Goal: Task Accomplishment & Management: Manage account settings

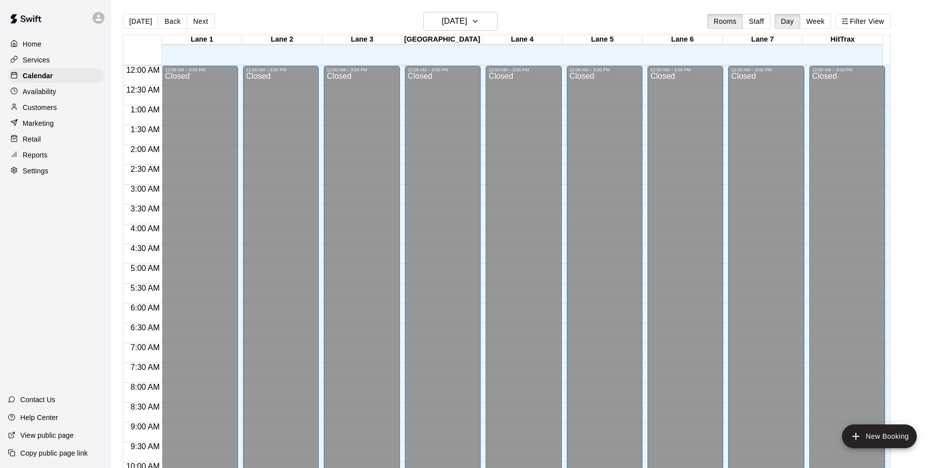
scroll to position [507, 0]
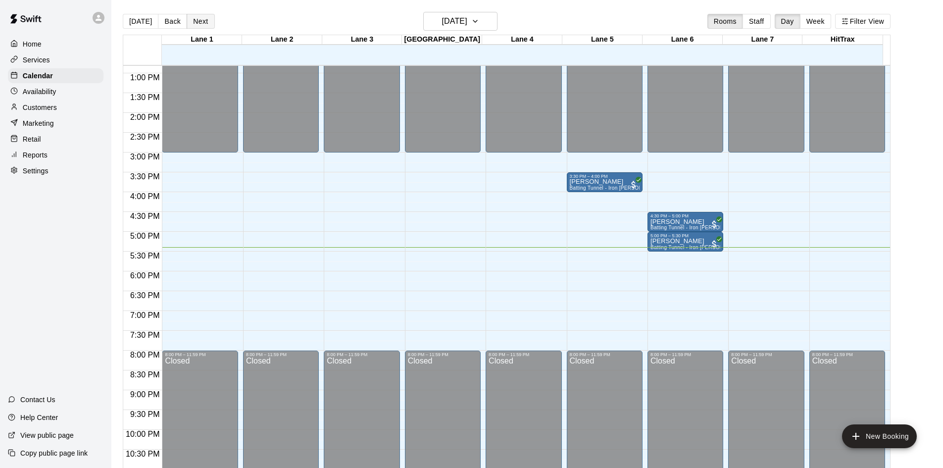
click at [207, 15] on button "Next" at bounding box center [201, 21] width 28 height 15
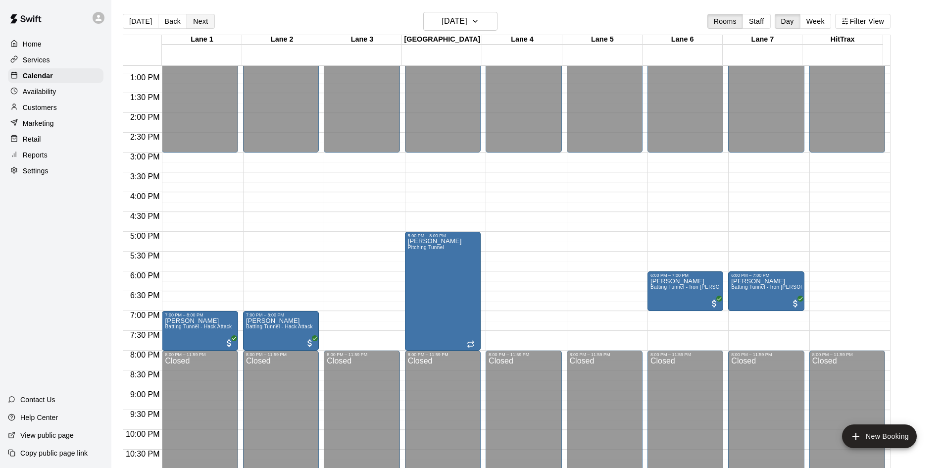
click at [208, 25] on button "Next" at bounding box center [201, 21] width 28 height 15
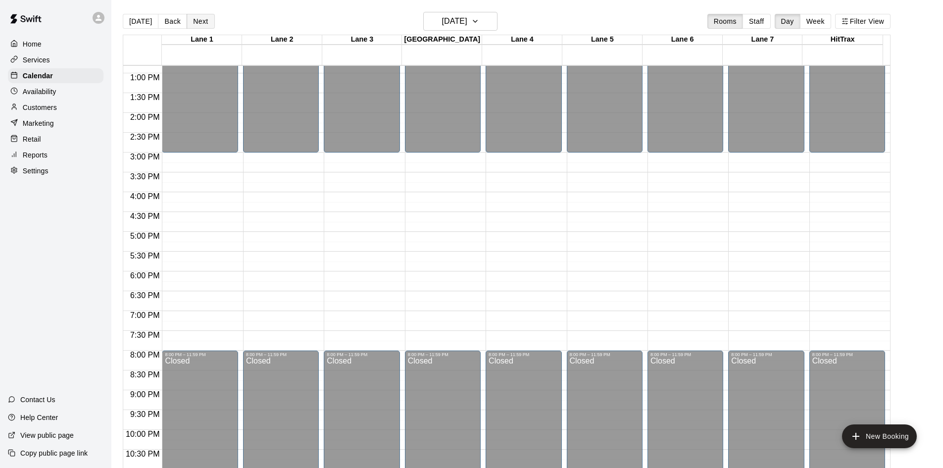
click at [203, 23] on button "Next" at bounding box center [201, 21] width 28 height 15
click at [139, 23] on button "[DATE]" at bounding box center [141, 21] width 36 height 15
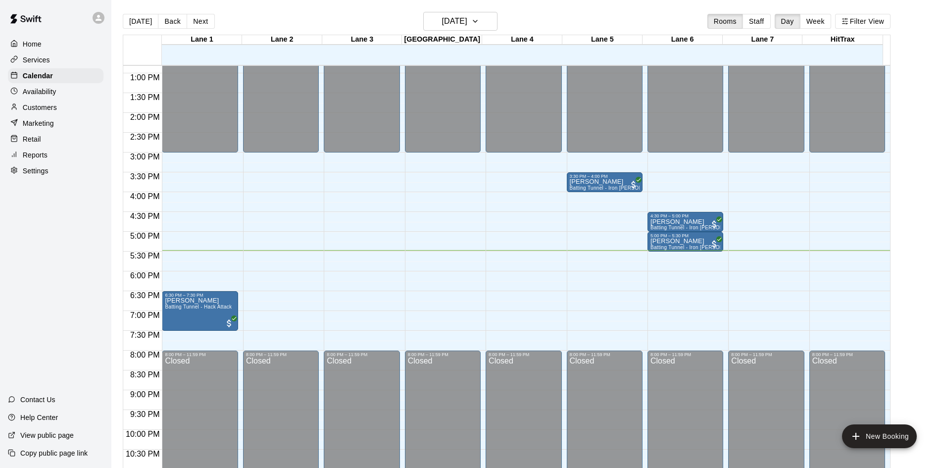
click at [39, 259] on div "Home Services Calendar Availability Customers Marketing Retail Reports Settings…" at bounding box center [55, 234] width 111 height 468
click at [59, 108] on div "Customers" at bounding box center [56, 107] width 96 height 15
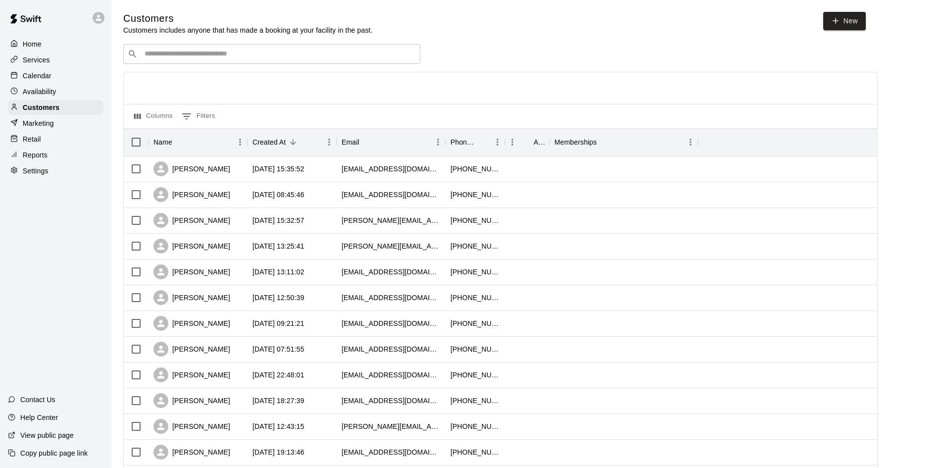
click at [222, 50] on input "Search customers by name or email" at bounding box center [279, 54] width 274 height 10
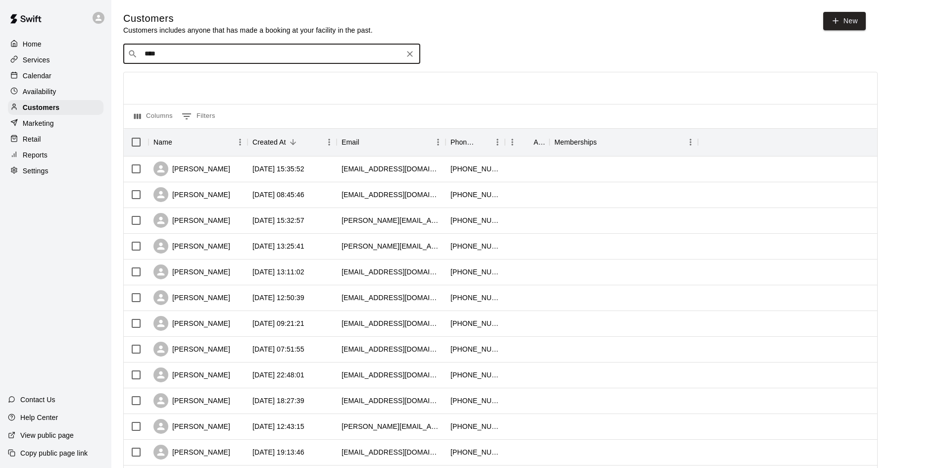
type input "*****"
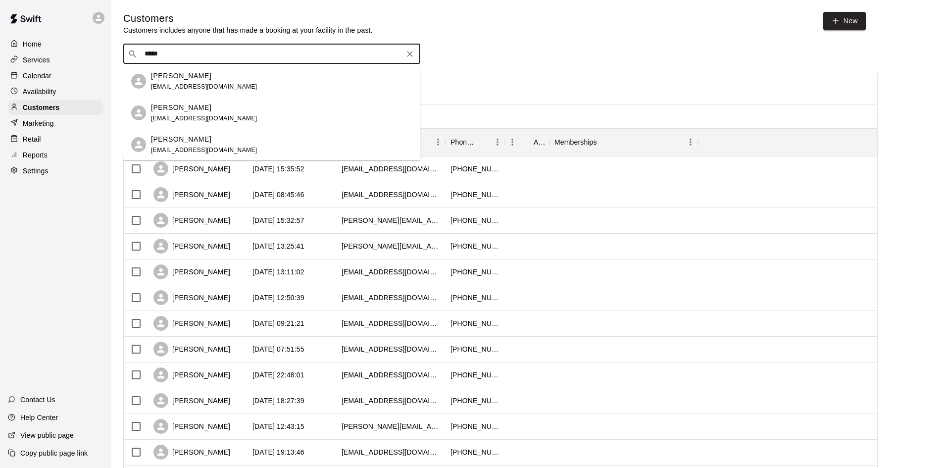
click at [192, 106] on p "[PERSON_NAME]" at bounding box center [181, 107] width 60 height 10
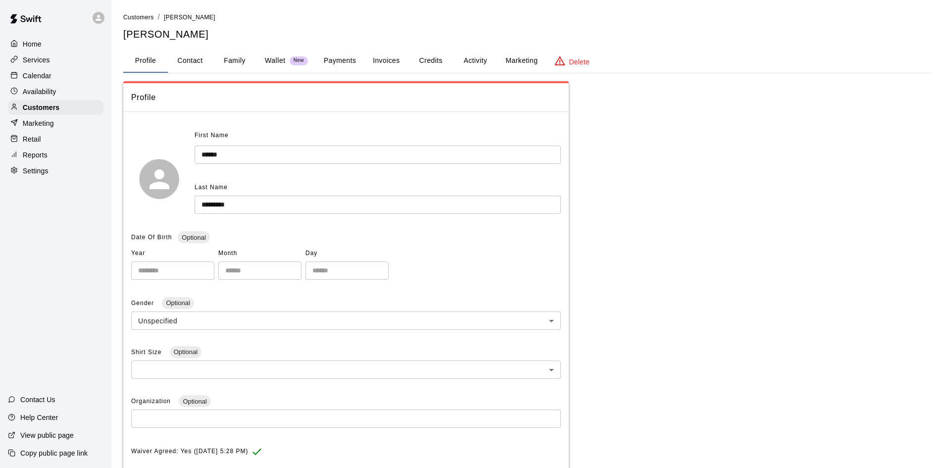
click at [348, 58] on button "Payments" at bounding box center [340, 61] width 48 height 24
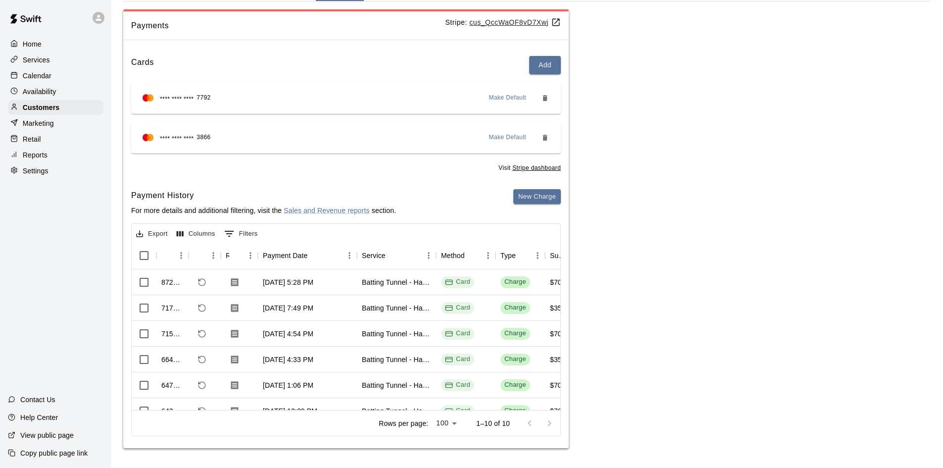
click at [41, 71] on div "Calendar" at bounding box center [56, 75] width 96 height 15
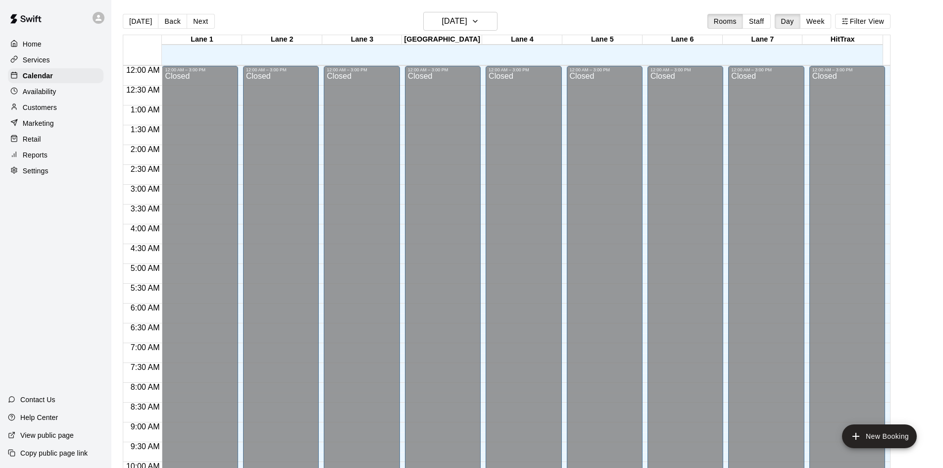
scroll to position [507, 0]
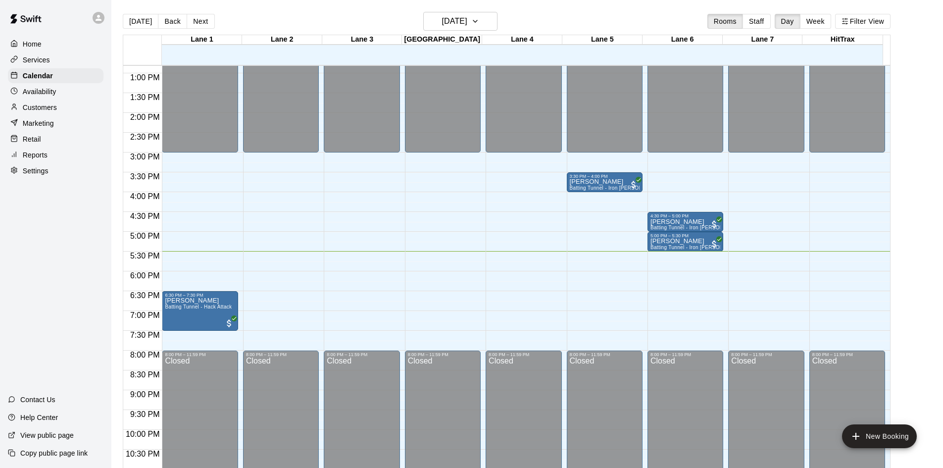
click at [66, 230] on div "Home Services Calendar Availability Customers Marketing Retail Reports Settings…" at bounding box center [55, 234] width 111 height 468
click at [195, 21] on button "Next" at bounding box center [201, 21] width 28 height 15
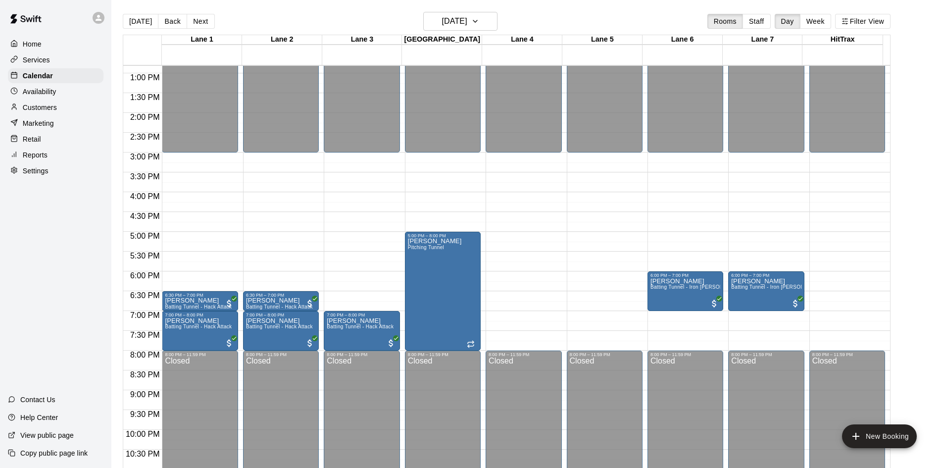
click at [80, 269] on div "Home Services Calendar Availability Customers Marketing Retail Reports Settings…" at bounding box center [55, 234] width 111 height 468
click at [87, 288] on div "Home Services Calendar Availability Customers Marketing Retail Reports Settings…" at bounding box center [55, 234] width 111 height 468
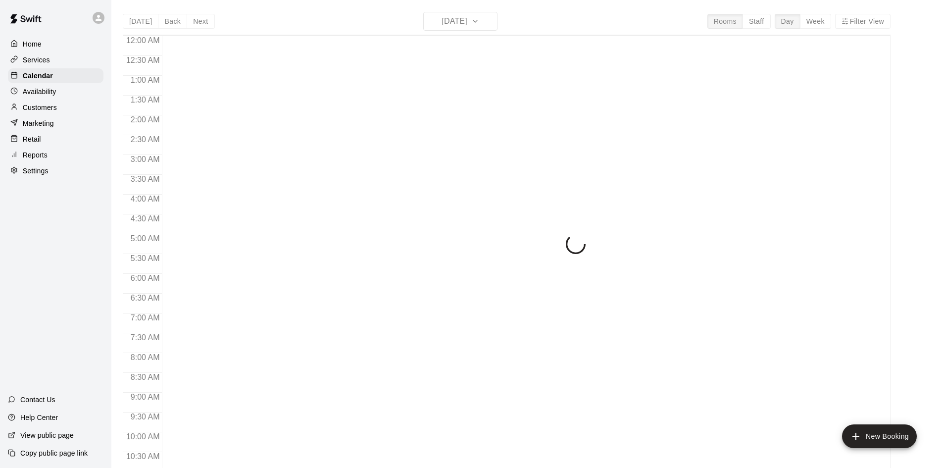
scroll to position [507, 0]
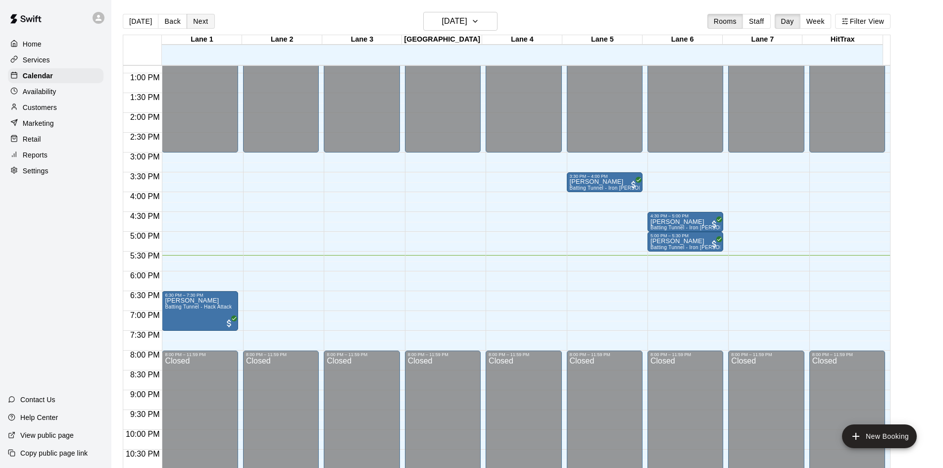
click at [205, 19] on button "Next" at bounding box center [201, 21] width 28 height 15
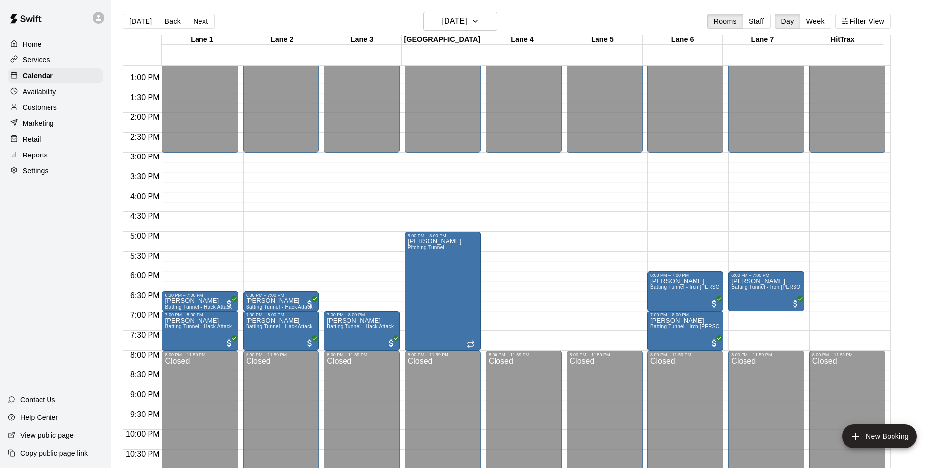
click at [253, 19] on div "Today Back Next Tuesday Oct 14 Rooms Staff Day Week Filter View" at bounding box center [507, 23] width 768 height 23
click at [42, 285] on div "Home Services Calendar Availability Customers Marketing Retail Reports Settings…" at bounding box center [55, 234] width 111 height 468
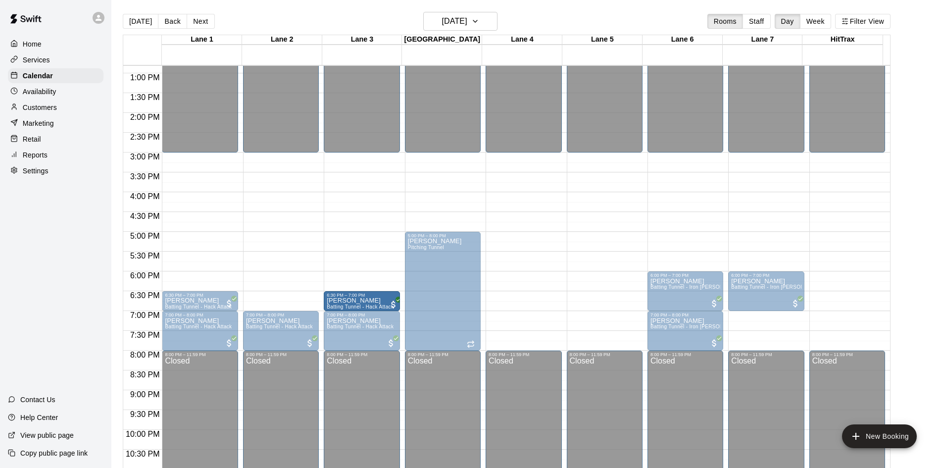
drag, startPoint x: 291, startPoint y: 303, endPoint x: 345, endPoint y: 304, distance: 54.9
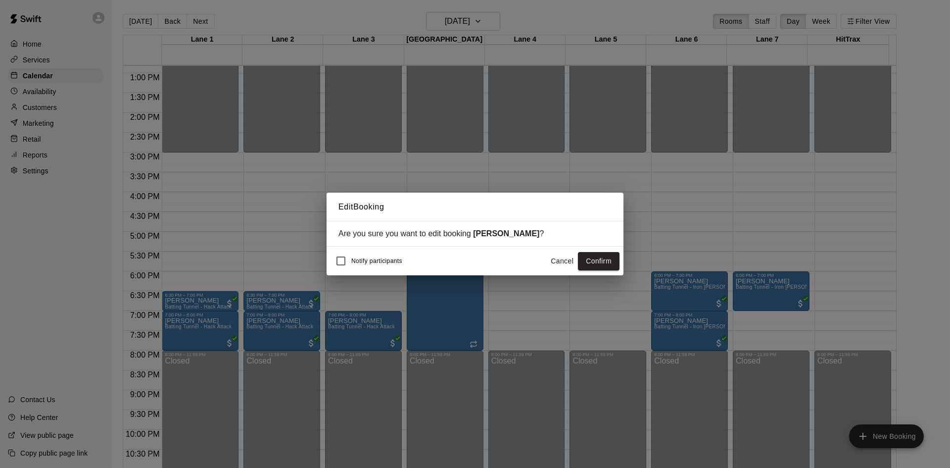
click at [558, 261] on button "Cancel" at bounding box center [562, 261] width 32 height 18
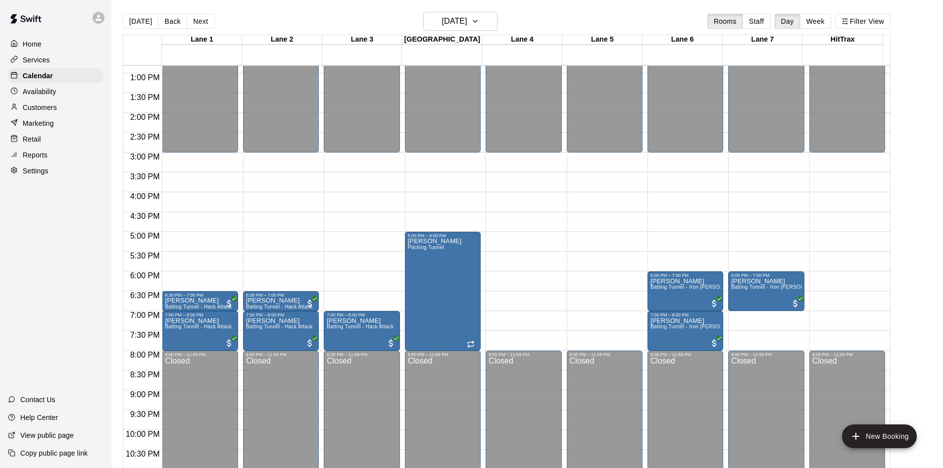
click at [60, 300] on div "Home Services Calendar Availability Customers Marketing Retail Reports Settings…" at bounding box center [55, 234] width 111 height 468
click at [66, 300] on div "Home Services Calendar Availability Customers Marketing Retail Reports Settings…" at bounding box center [55, 234] width 111 height 468
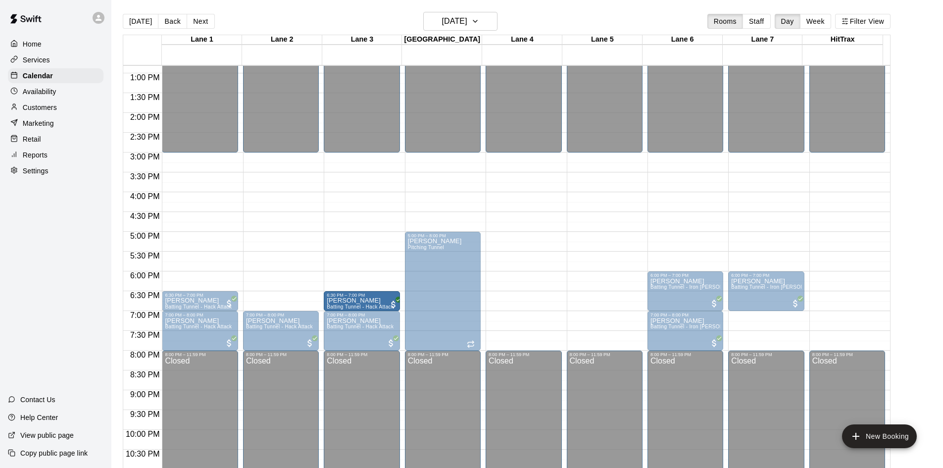
drag, startPoint x: 278, startPoint y: 301, endPoint x: 339, endPoint y: 304, distance: 61.4
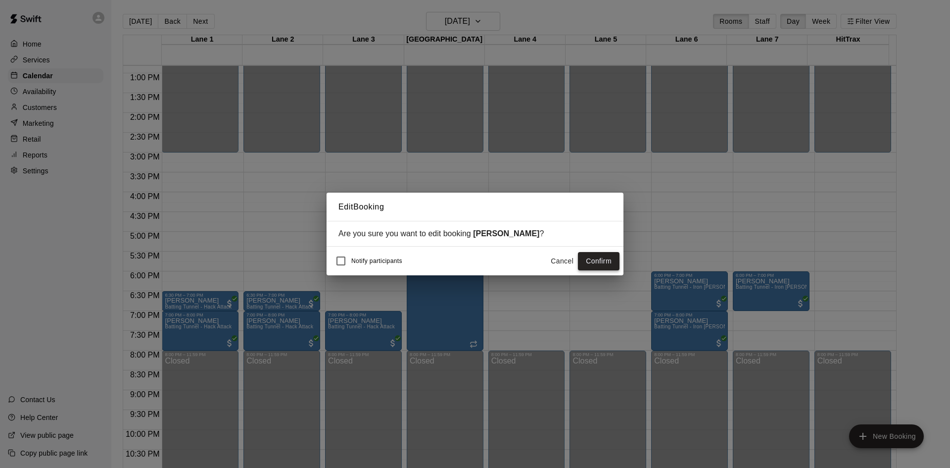
click at [591, 267] on button "Confirm" at bounding box center [599, 261] width 42 height 18
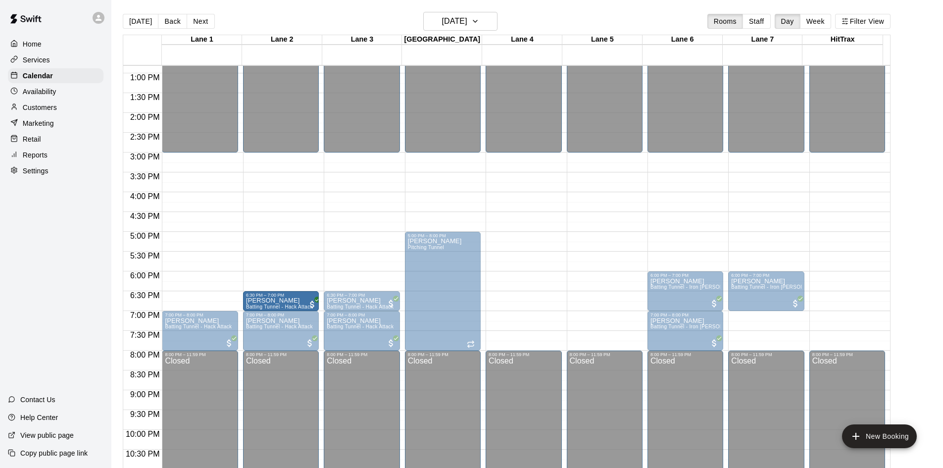
drag, startPoint x: 196, startPoint y: 303, endPoint x: 252, endPoint y: 305, distance: 56.0
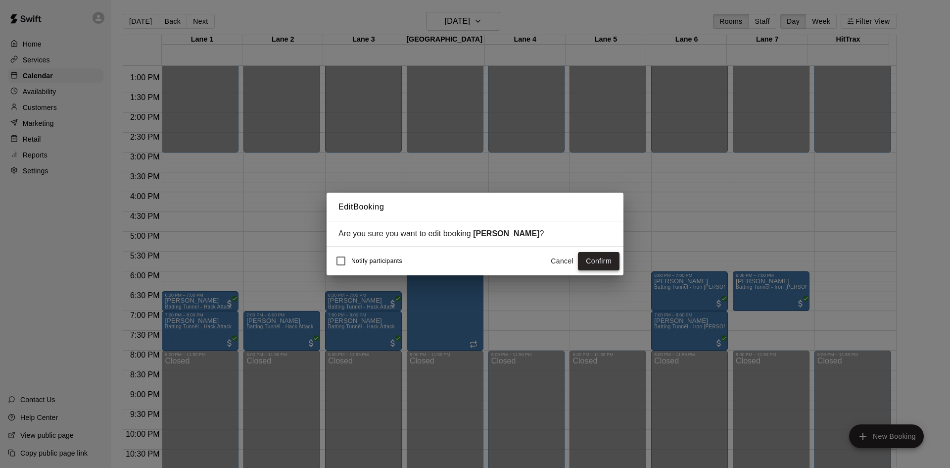
click at [602, 263] on button "Confirm" at bounding box center [599, 261] width 42 height 18
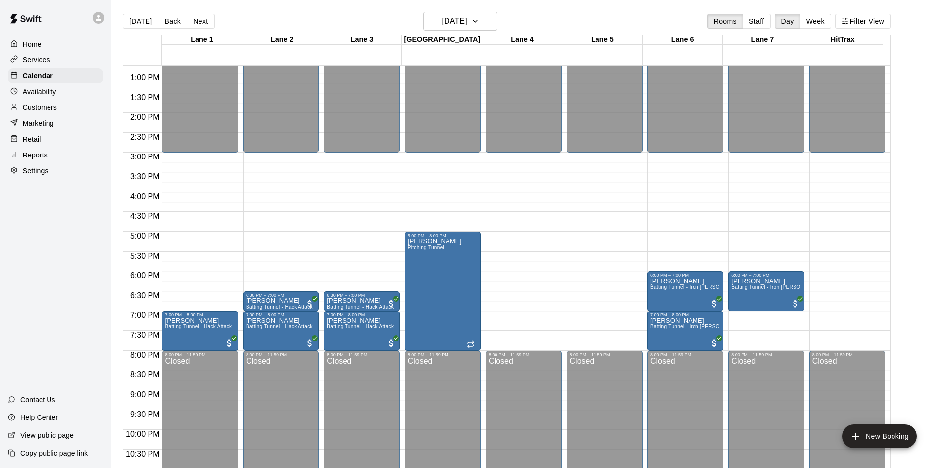
click at [92, 278] on div "Home Services Calendar Availability Customers Marketing Retail Reports Settings…" at bounding box center [55, 234] width 111 height 468
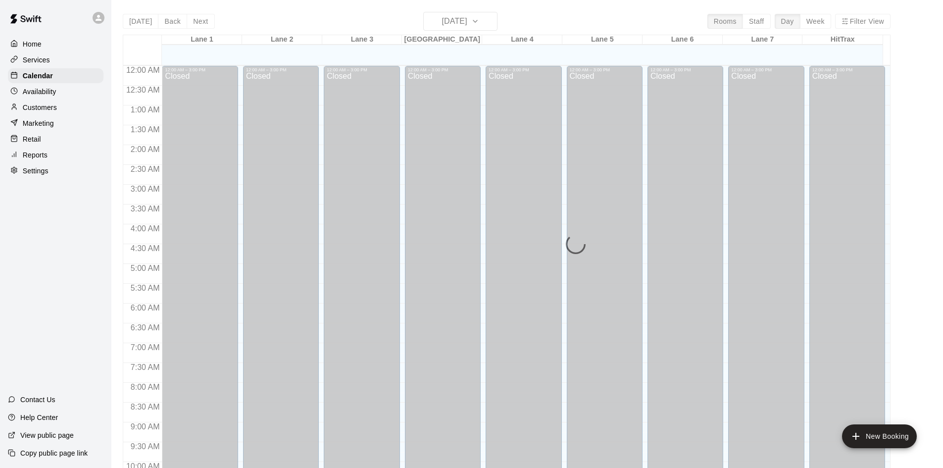
scroll to position [507, 0]
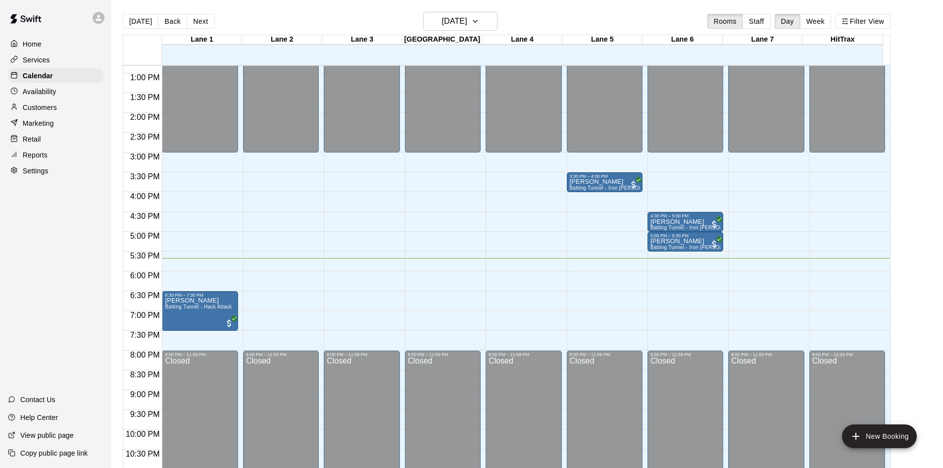
click at [61, 286] on div "Home Services Calendar Availability Customers Marketing Retail Reports Settings…" at bounding box center [55, 234] width 111 height 468
click at [200, 26] on button "Next" at bounding box center [201, 21] width 28 height 15
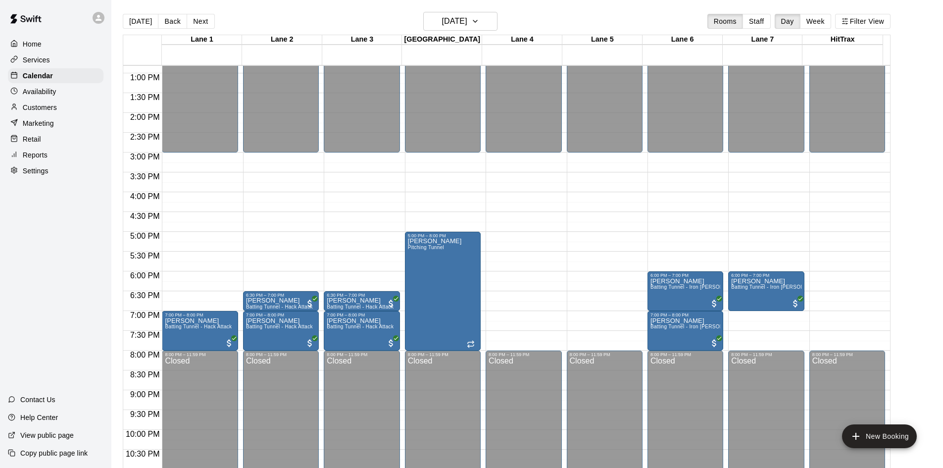
click at [36, 246] on div "Home Services Calendar Availability Customers Marketing Retail Reports Settings…" at bounding box center [55, 234] width 111 height 468
click at [201, 22] on button "Next" at bounding box center [201, 21] width 28 height 15
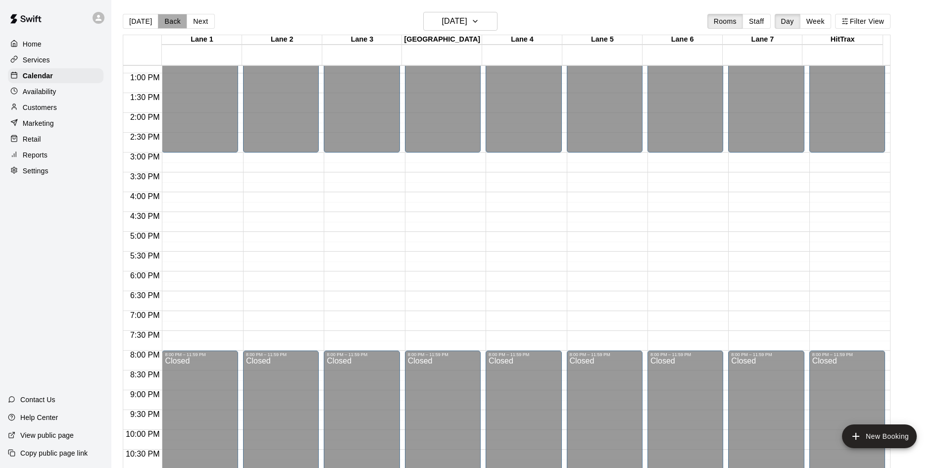
click at [166, 22] on button "Back" at bounding box center [172, 21] width 29 height 15
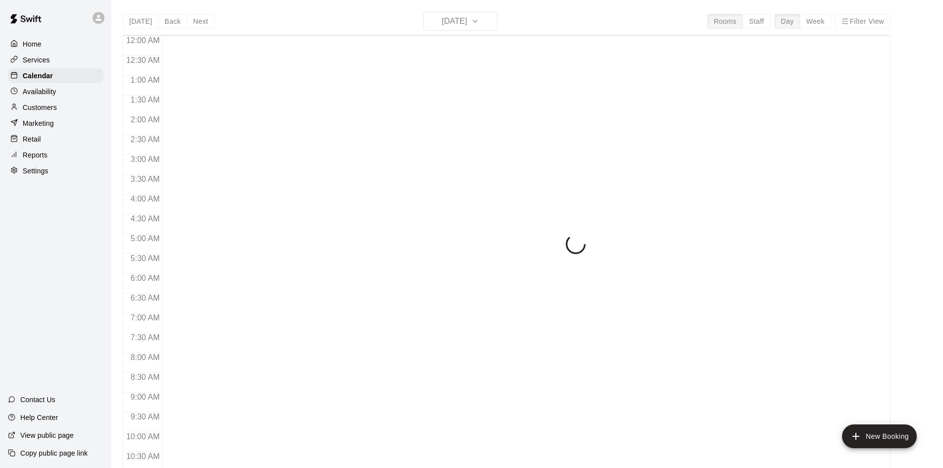
scroll to position [507, 0]
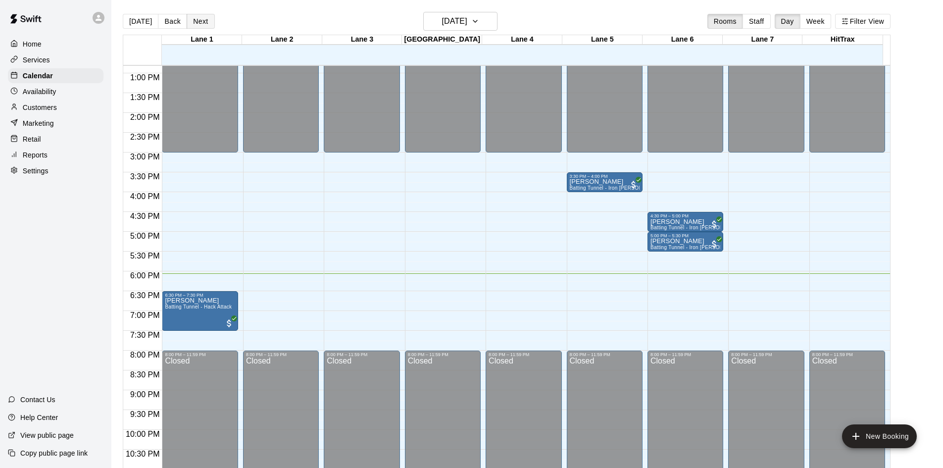
click at [195, 23] on button "Next" at bounding box center [201, 21] width 28 height 15
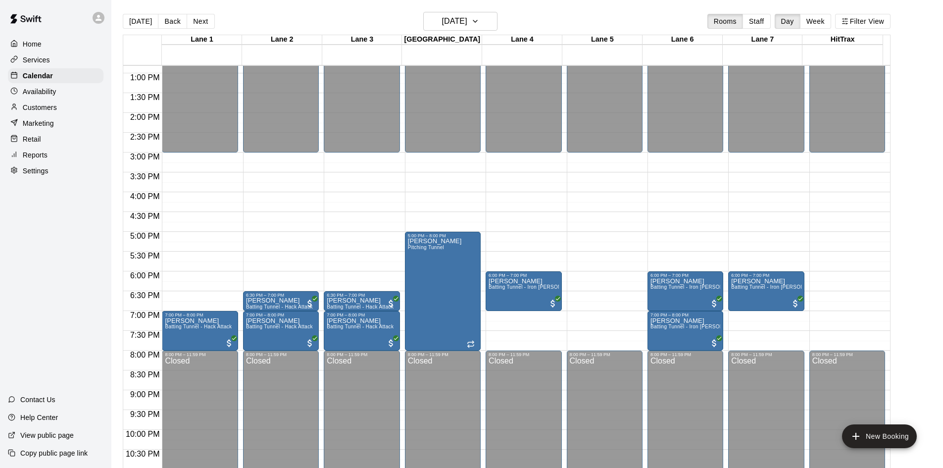
click at [73, 233] on div "Home Services Calendar Availability Customers Marketing Retail Reports Settings…" at bounding box center [55, 234] width 111 height 468
click at [62, 228] on div "Home Services Calendar Availability Customers Marketing Retail Reports Settings…" at bounding box center [55, 234] width 111 height 468
click at [39, 76] on p "Calendar" at bounding box center [38, 76] width 30 height 10
click at [47, 107] on p "Customers" at bounding box center [40, 107] width 34 height 10
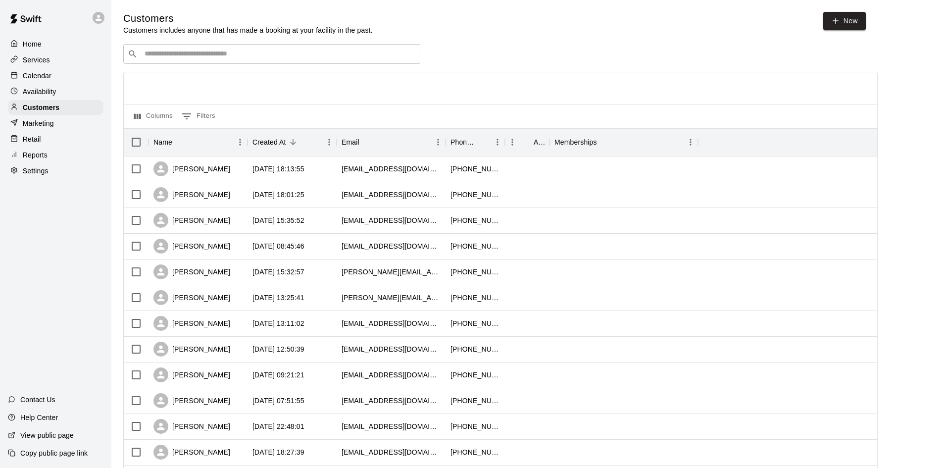
click at [172, 53] on input "Search customers by name or email" at bounding box center [279, 54] width 274 height 10
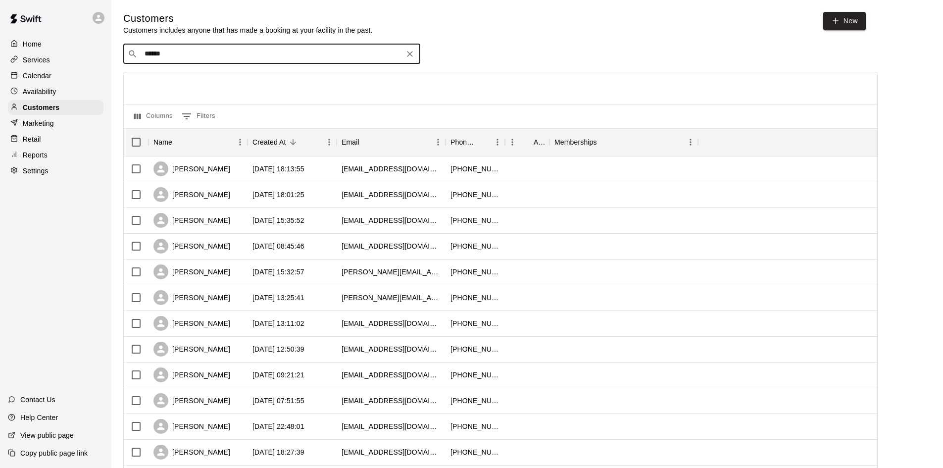
type input "*******"
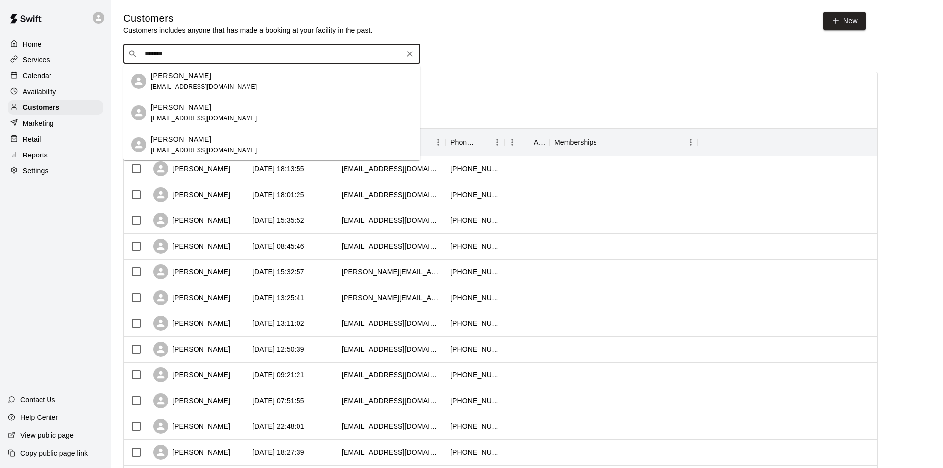
click at [191, 80] on p "Eric Salinas" at bounding box center [181, 76] width 60 height 10
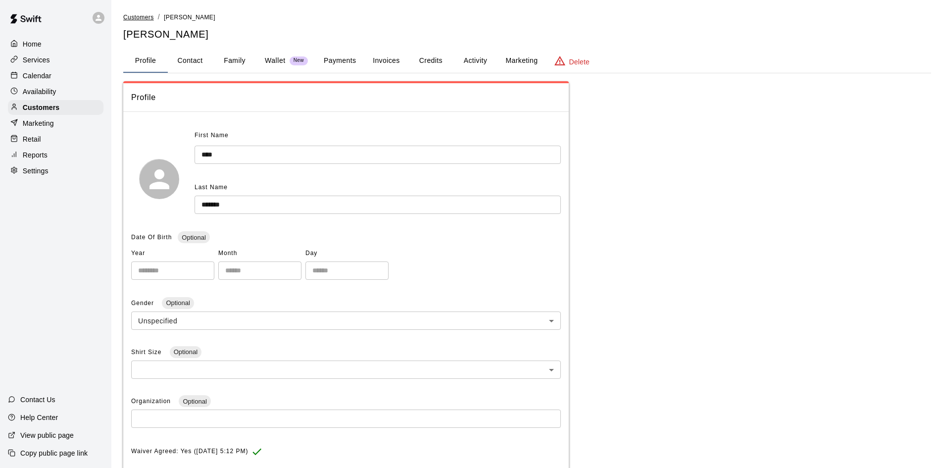
click at [144, 18] on span "Customers" at bounding box center [138, 17] width 31 height 7
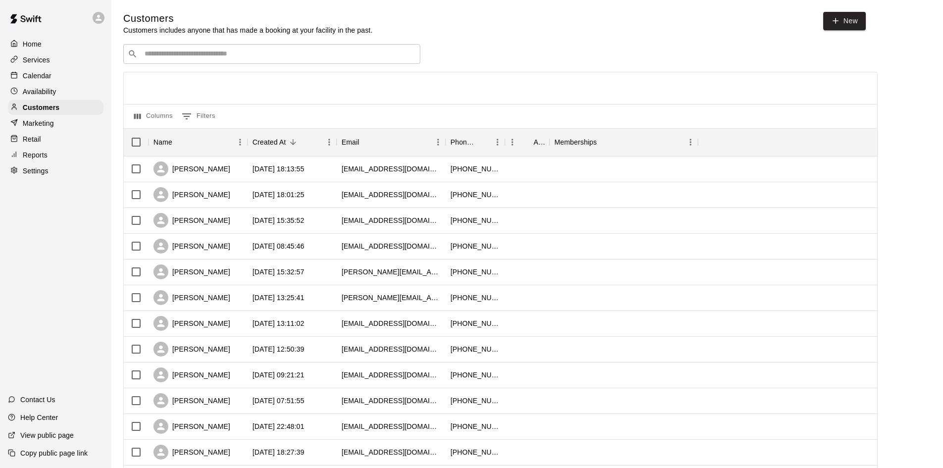
click at [149, 53] on input "Search customers by name or email" at bounding box center [279, 54] width 274 height 10
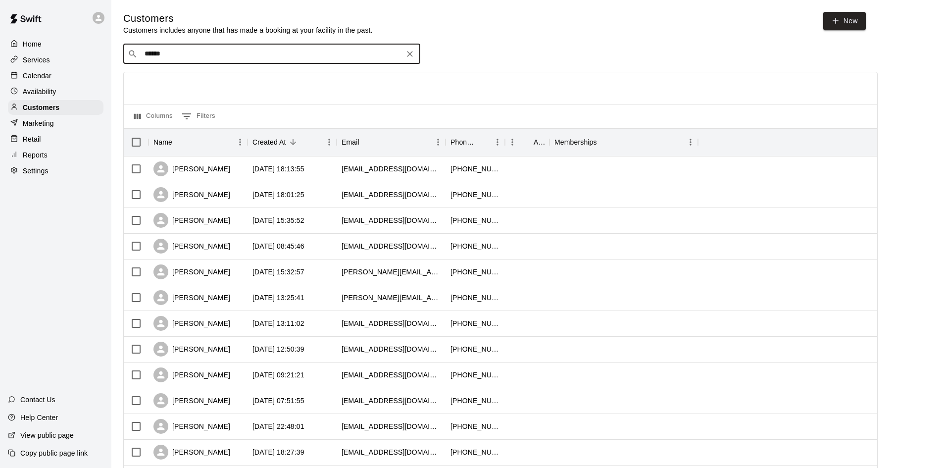
type input "*******"
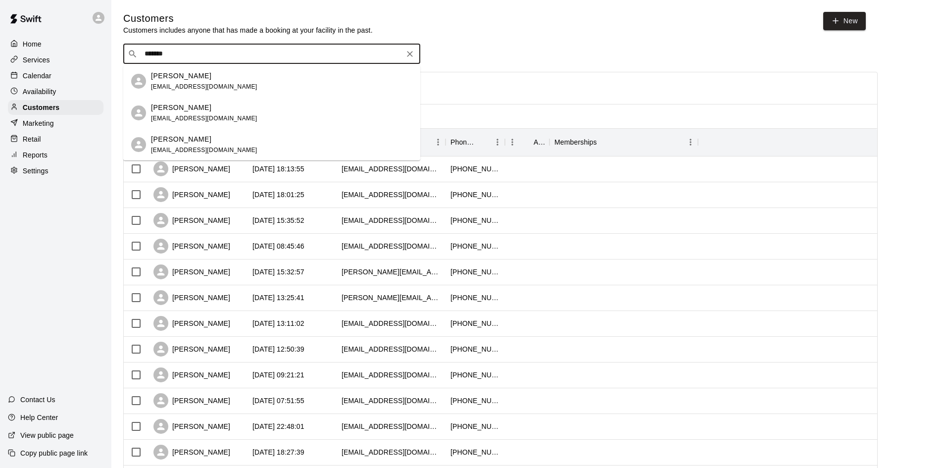
click at [166, 106] on p "[PERSON_NAME]" at bounding box center [181, 107] width 60 height 10
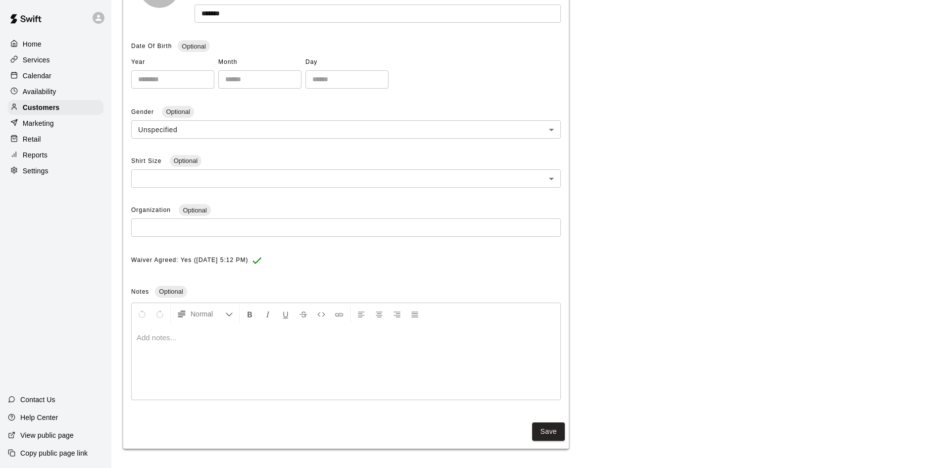
scroll to position [192, 0]
click at [228, 349] on div at bounding box center [346, 362] width 429 height 74
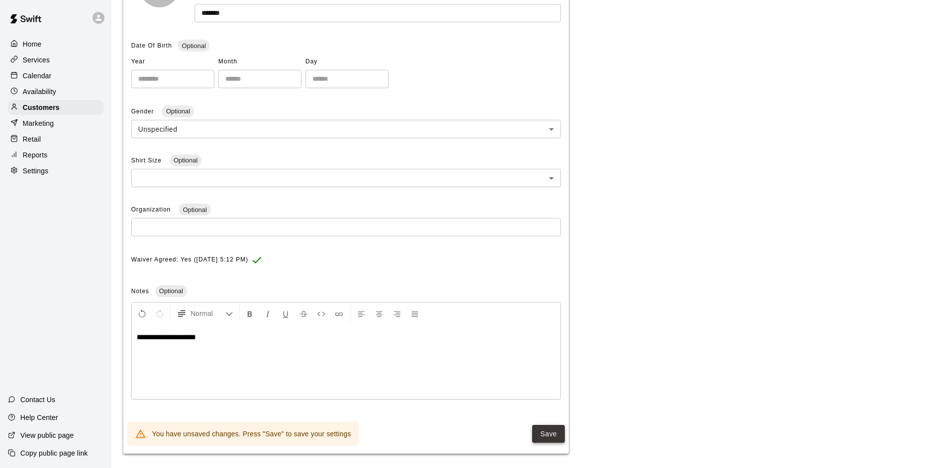
click at [554, 433] on button "Save" at bounding box center [548, 434] width 33 height 18
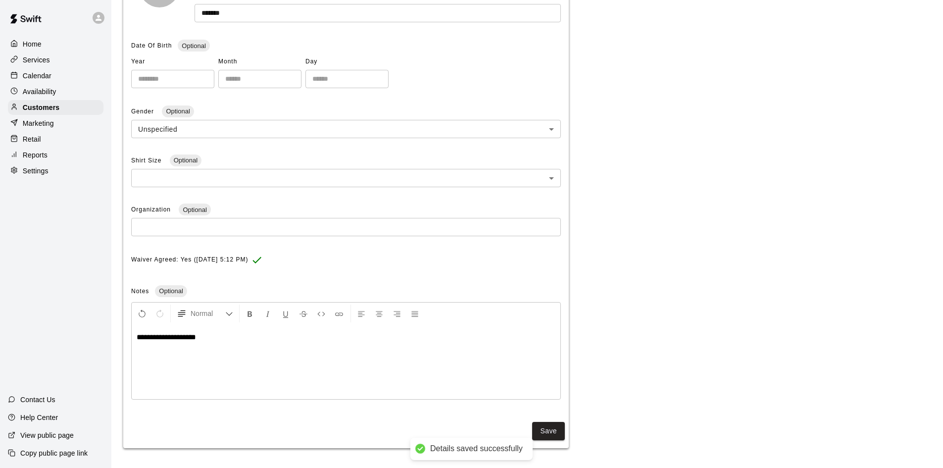
click at [146, 337] on span "**********" at bounding box center [166, 336] width 59 height 7
click at [142, 336] on span "**********" at bounding box center [166, 336] width 59 height 7
click at [554, 430] on button "Save" at bounding box center [548, 431] width 33 height 18
click at [48, 73] on p "Calendar" at bounding box center [37, 76] width 29 height 10
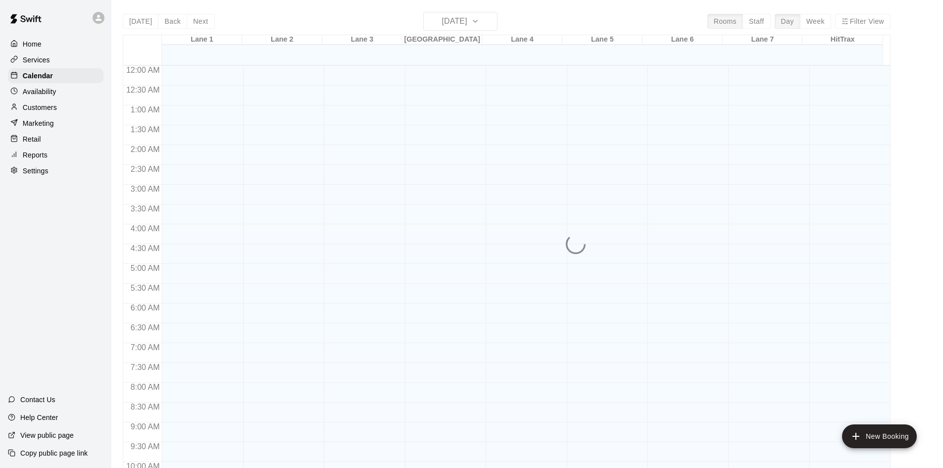
scroll to position [507, 0]
